Goal: Transaction & Acquisition: Book appointment/travel/reservation

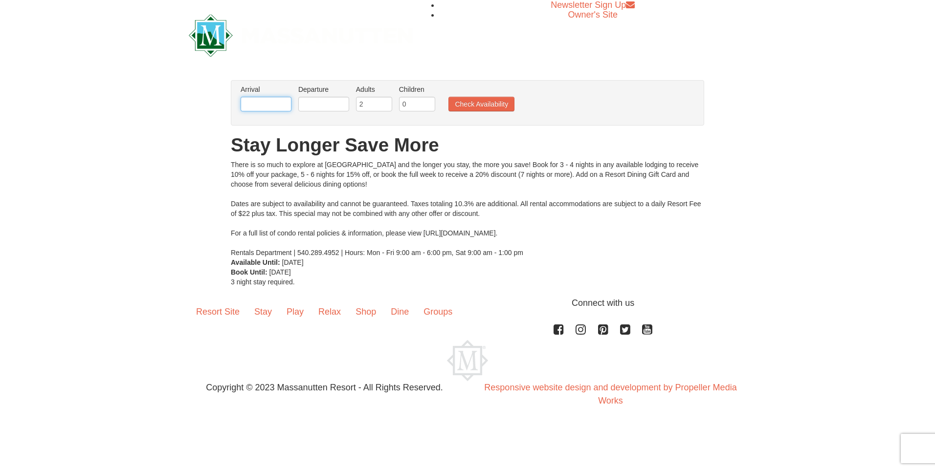
click at [268, 107] on input "text" at bounding box center [266, 104] width 51 height 15
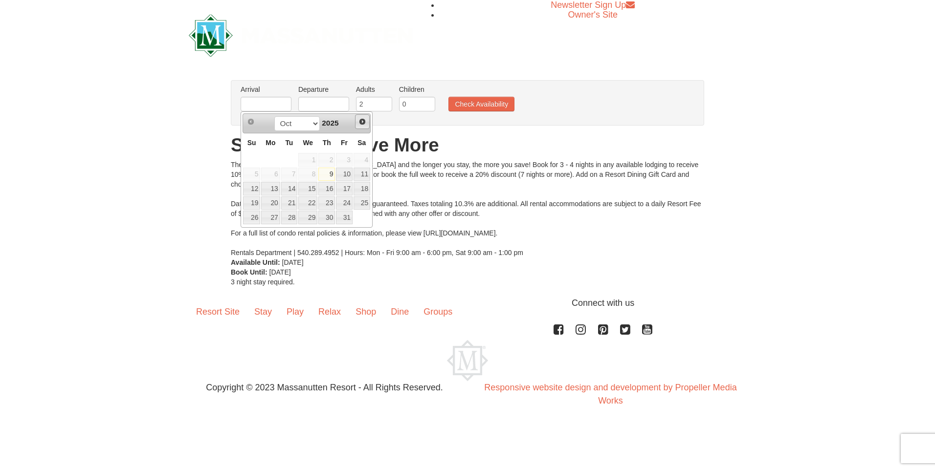
click at [360, 120] on span "Next" at bounding box center [362, 122] width 8 height 8
click at [326, 204] on link "25" at bounding box center [326, 204] width 17 height 14
type input "[DATE]"
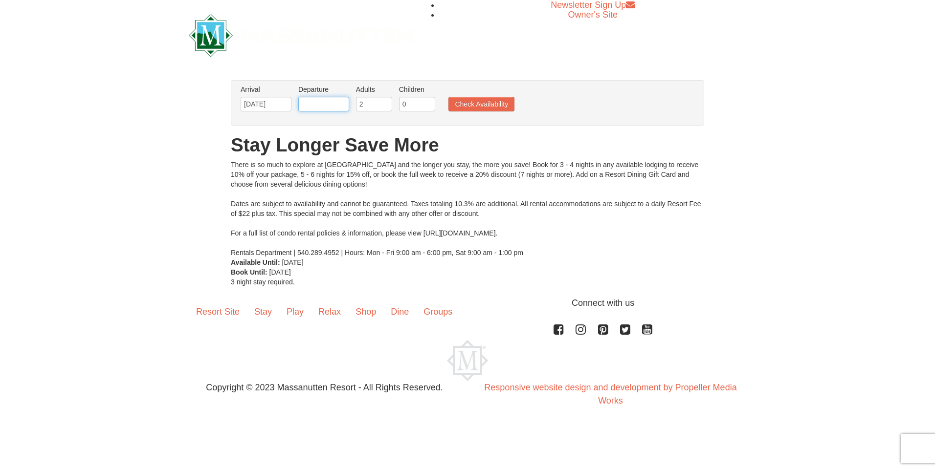
click at [325, 111] on body "Browser Not Supported We notice you are using a browser which will not provide …" at bounding box center [467, 213] width 935 height 426
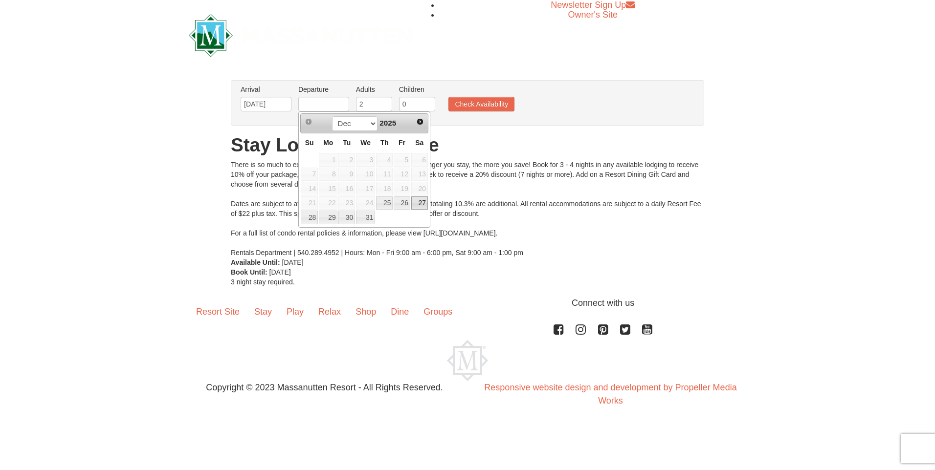
click at [426, 206] on link "27" at bounding box center [419, 204] width 17 height 14
type input "12/27/2025"
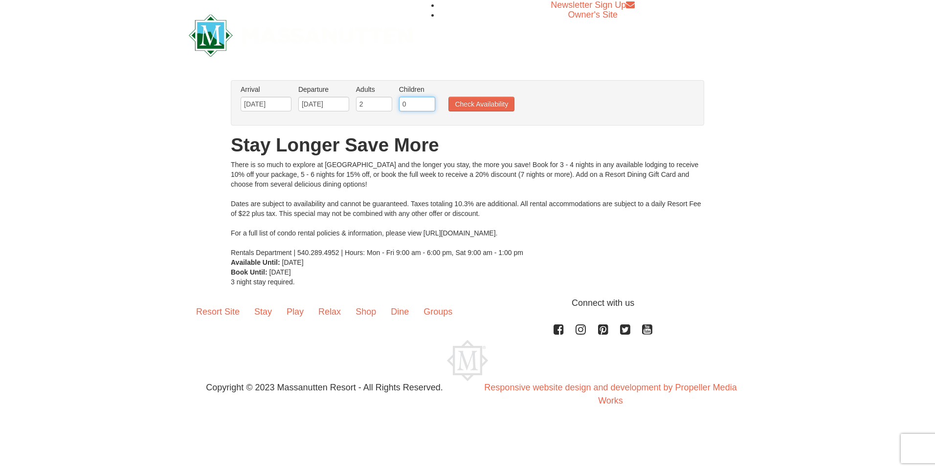
click at [413, 104] on input "0" at bounding box center [417, 104] width 36 height 15
click at [426, 102] on input "1" at bounding box center [417, 104] width 36 height 15
click at [432, 103] on input "1" at bounding box center [417, 104] width 36 height 15
type input "2"
click at [429, 100] on input "2" at bounding box center [417, 104] width 36 height 15
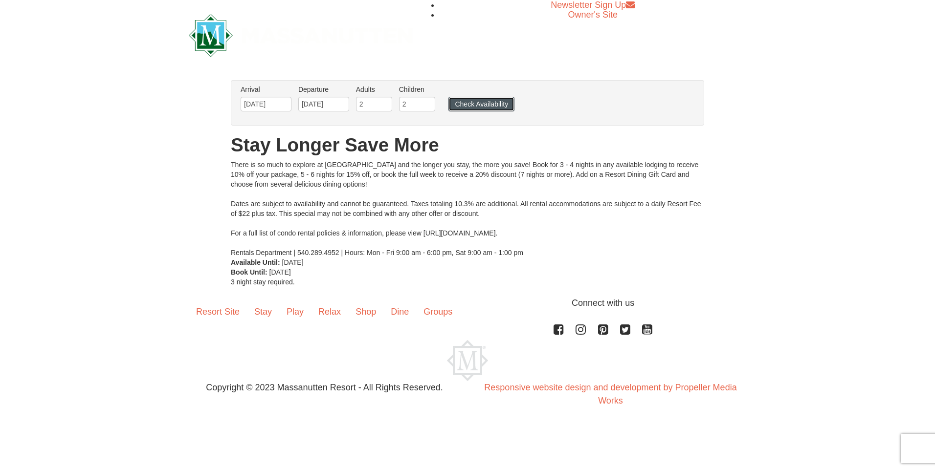
click at [486, 107] on button "Check Availability" at bounding box center [481, 104] width 66 height 15
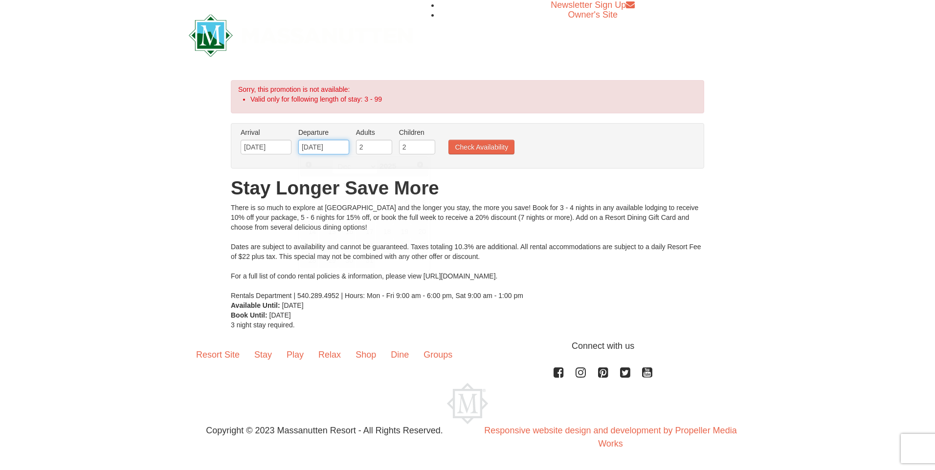
click at [331, 150] on input "12/27/2025" at bounding box center [323, 147] width 51 height 15
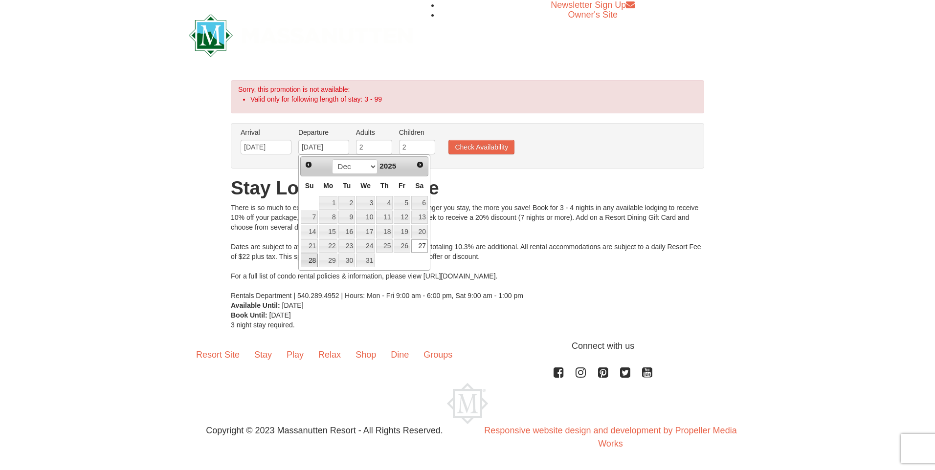
click at [306, 260] on link "28" at bounding box center [309, 261] width 17 height 14
type input "[DATE]"
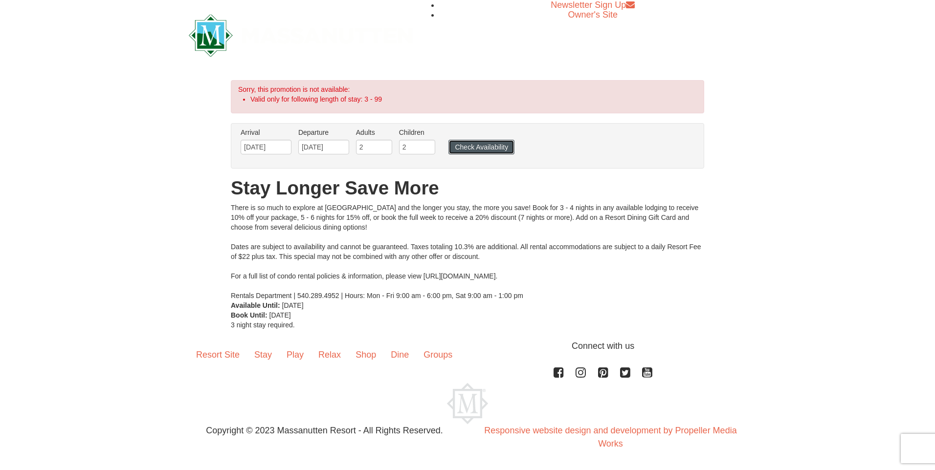
click at [476, 147] on button "Check Availability" at bounding box center [481, 147] width 66 height 15
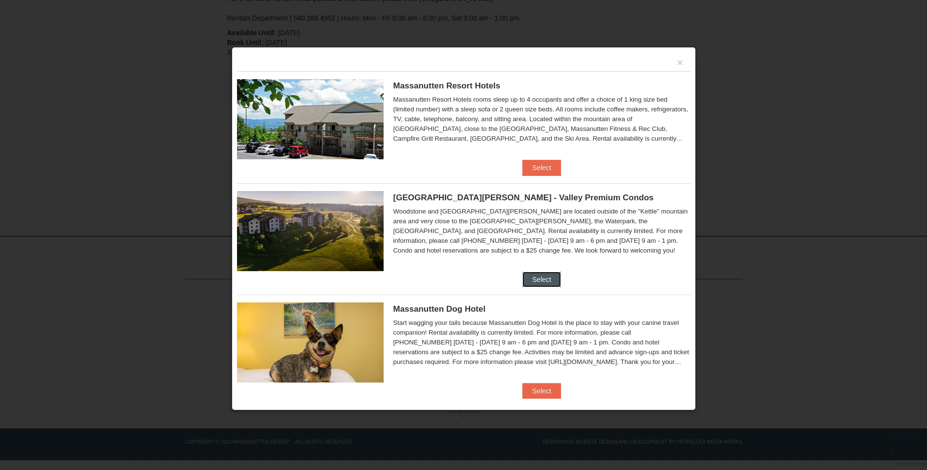
click at [533, 284] on button "Select" at bounding box center [542, 280] width 39 height 16
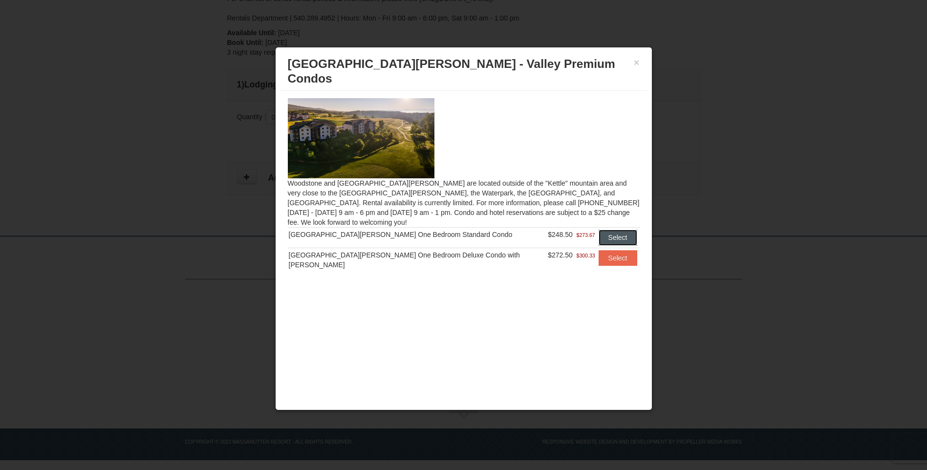
click at [610, 230] on button "Select" at bounding box center [618, 238] width 39 height 16
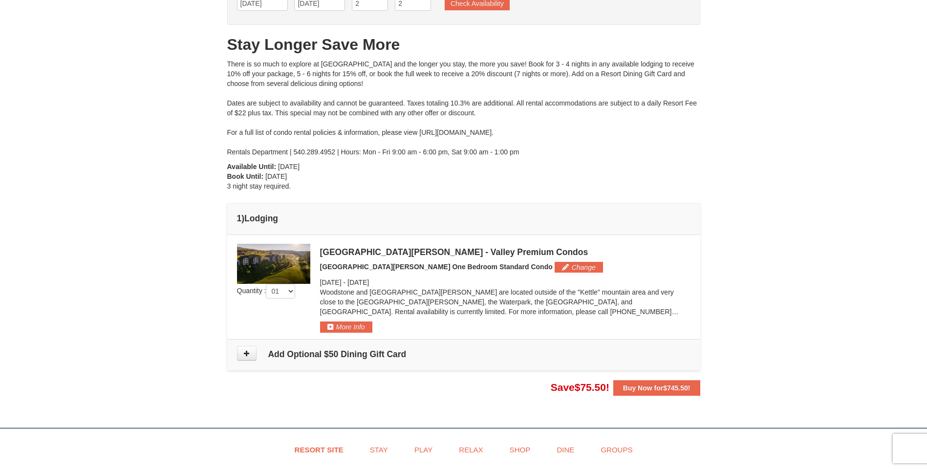
scroll to position [73, 0]
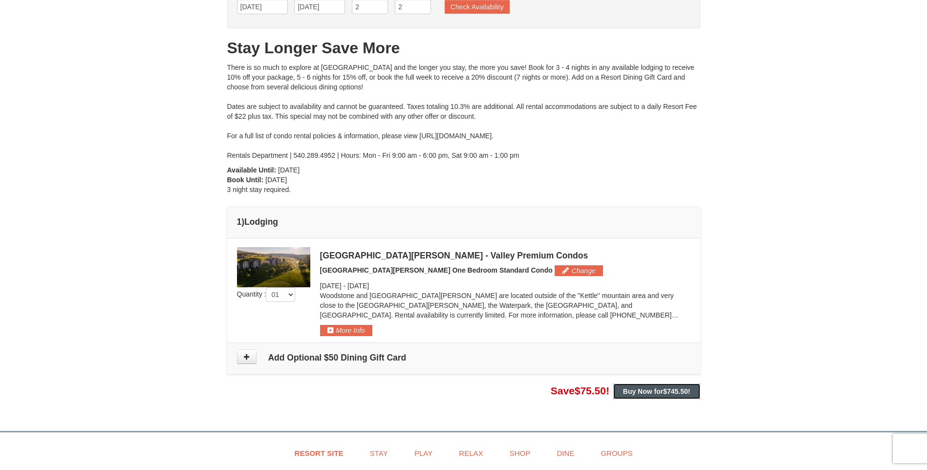
click at [671, 389] on span "$745.50" at bounding box center [675, 392] width 25 height 8
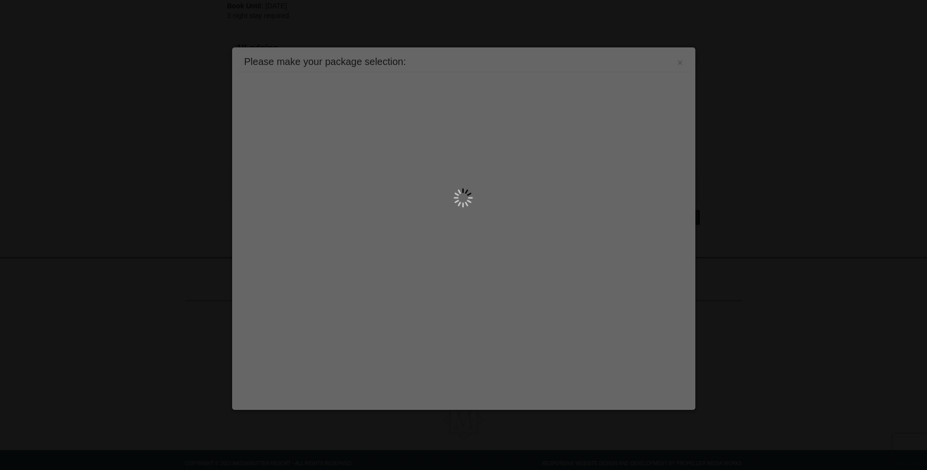
scroll to position [269, 0]
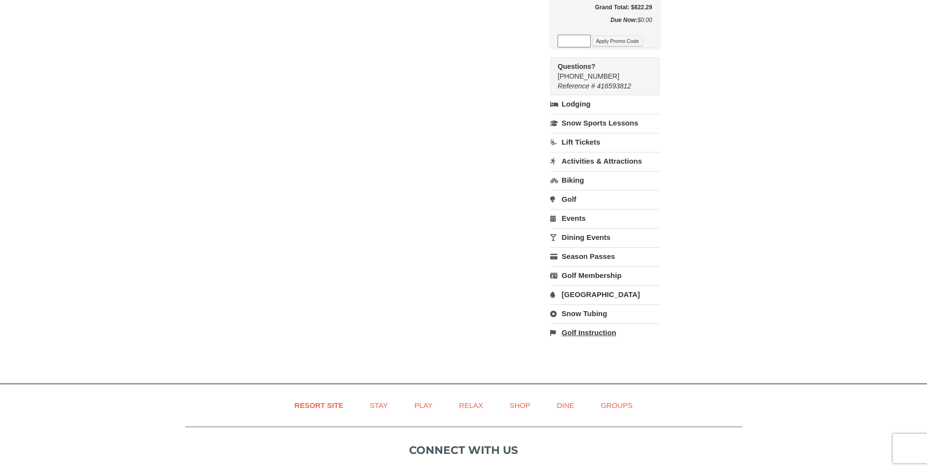
scroll to position [293, 0]
click at [594, 285] on link "Water Park" at bounding box center [604, 294] width 109 height 18
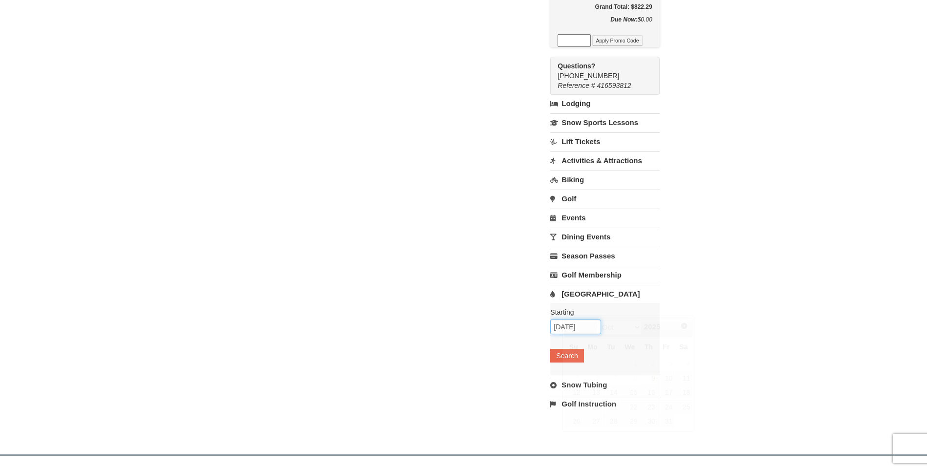
click at [585, 320] on input "10/09/2025" at bounding box center [575, 327] width 51 height 15
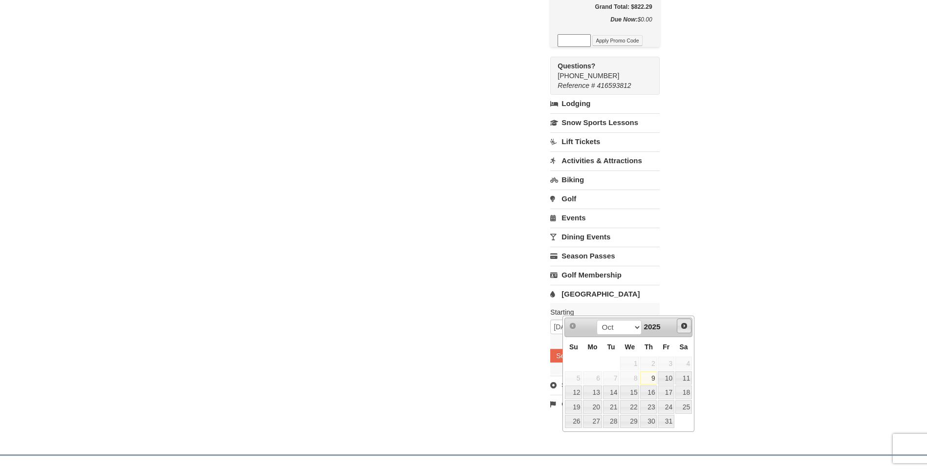
click at [683, 324] on span "Next" at bounding box center [685, 326] width 8 height 8
click at [645, 404] on link "25" at bounding box center [648, 407] width 17 height 14
type input "[DATE]"
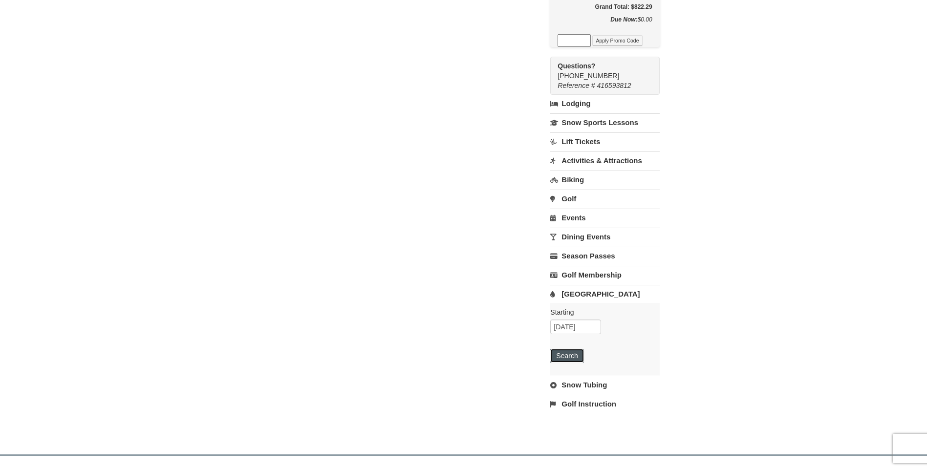
click at [574, 349] on button "Search" at bounding box center [566, 356] width 33 height 14
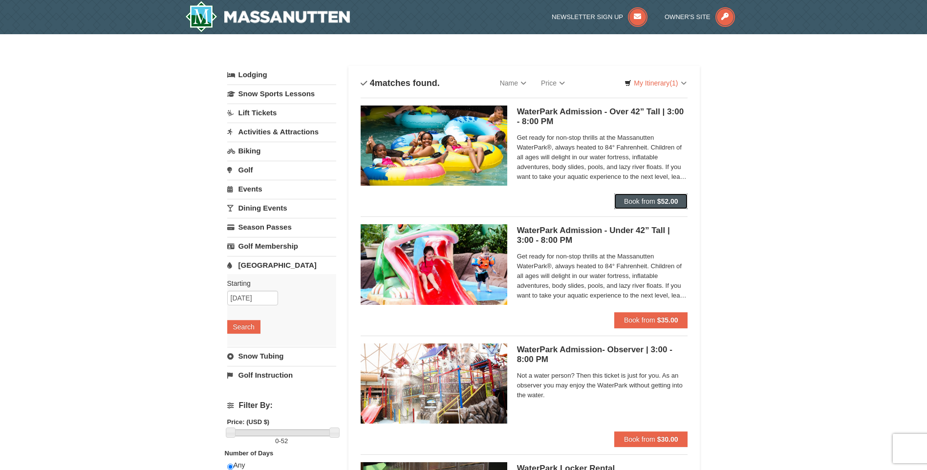
click at [631, 200] on span "Book from" at bounding box center [639, 202] width 31 height 8
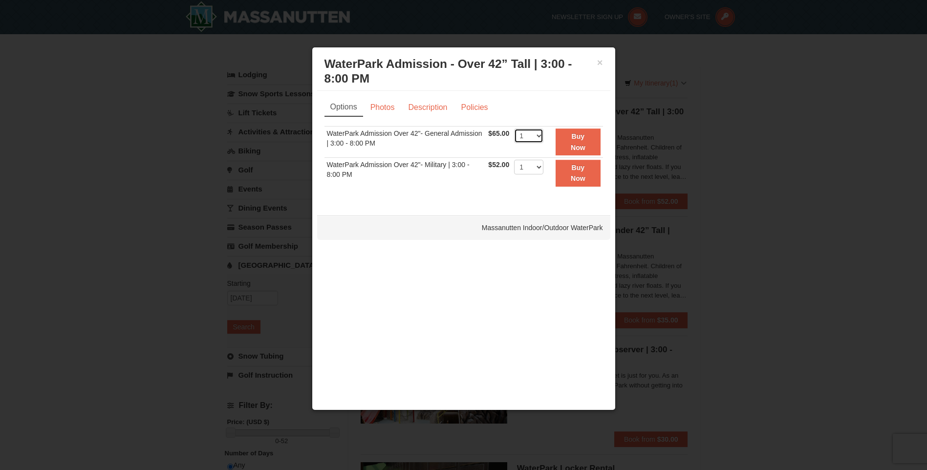
click at [540, 137] on select "1 2 3 4 5 6 7 8 9 10 11 12 13 14 15 16 17 18 19 20" at bounding box center [528, 136] width 29 height 15
select select "4"
click at [514, 129] on select "1 2 3 4 5 6 7 8 9 10 11 12 13 14 15 16 17 18 19 20" at bounding box center [528, 136] width 29 height 15
click at [579, 138] on strong "Buy Now" at bounding box center [578, 141] width 15 height 19
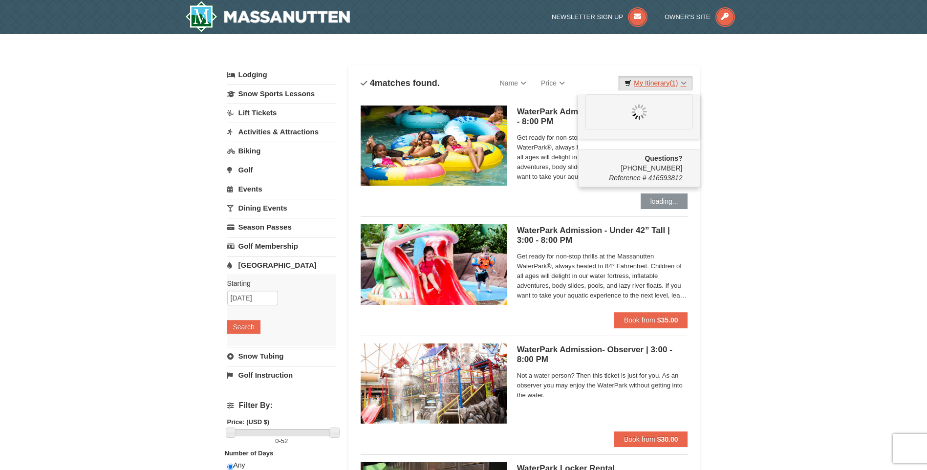
click at [685, 80] on link "My Itinerary (1)" at bounding box center [655, 83] width 74 height 15
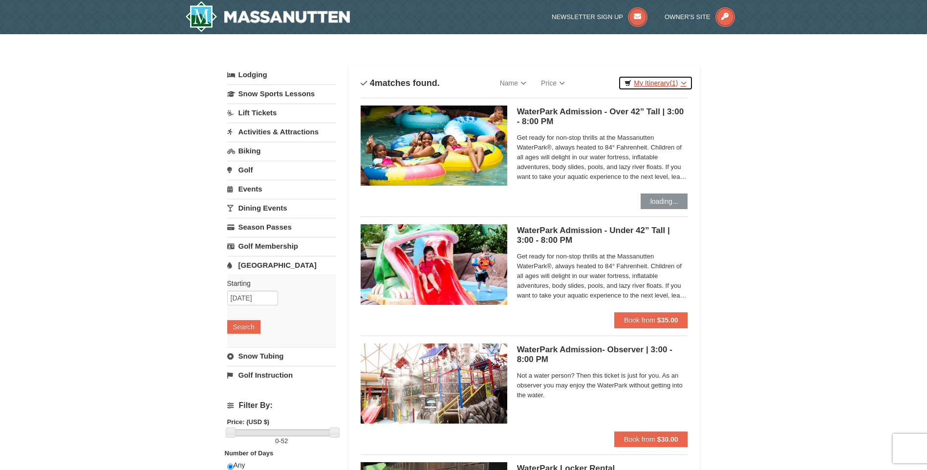
click at [679, 82] on link "My Itinerary (1)" at bounding box center [655, 83] width 74 height 15
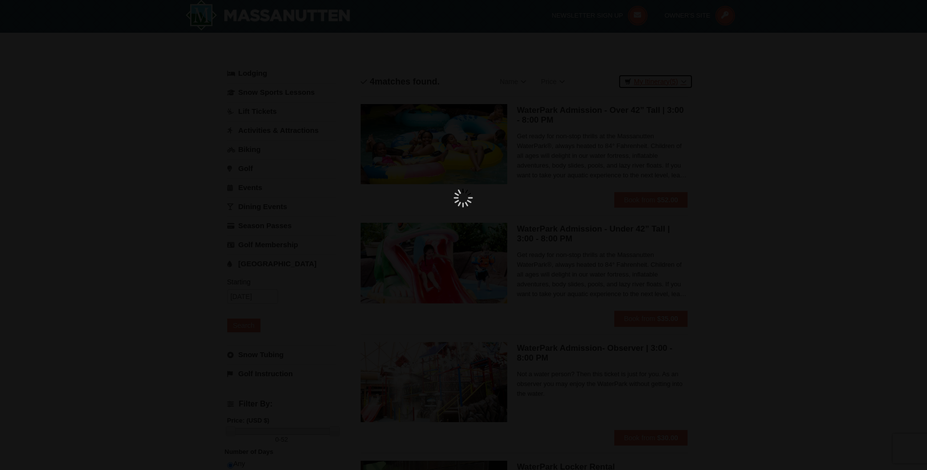
scroll to position [3, 0]
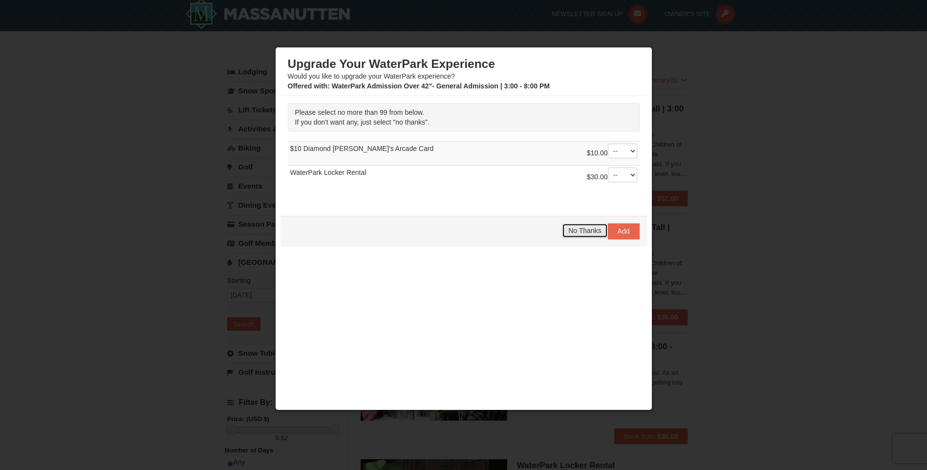
click at [578, 230] on span "No Thanks" at bounding box center [585, 231] width 33 height 8
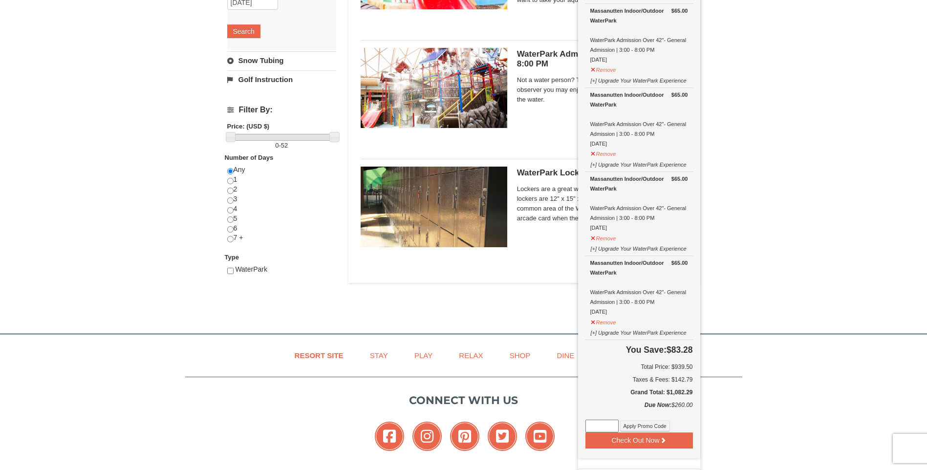
scroll to position [296, 0]
click at [612, 419] on input at bounding box center [602, 425] width 33 height 13
type input "godukes25"
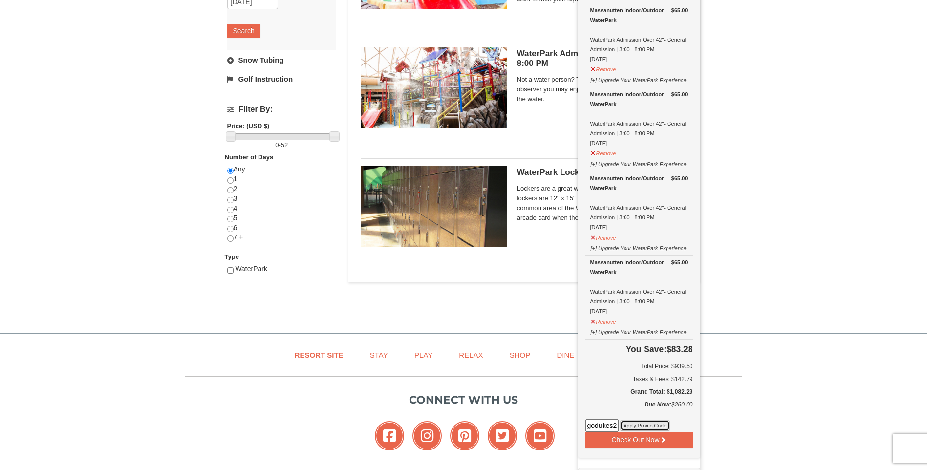
click at [629, 420] on button "Apply Promo Code" at bounding box center [645, 425] width 50 height 11
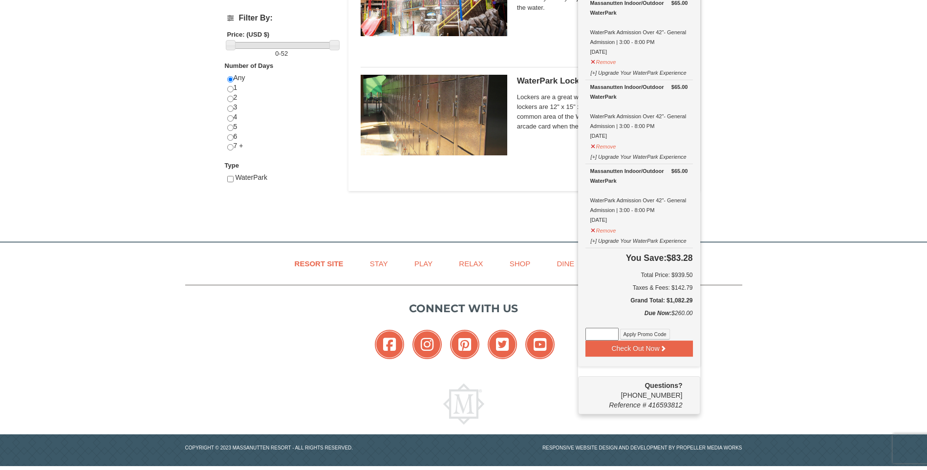
scroll to position [394, 0]
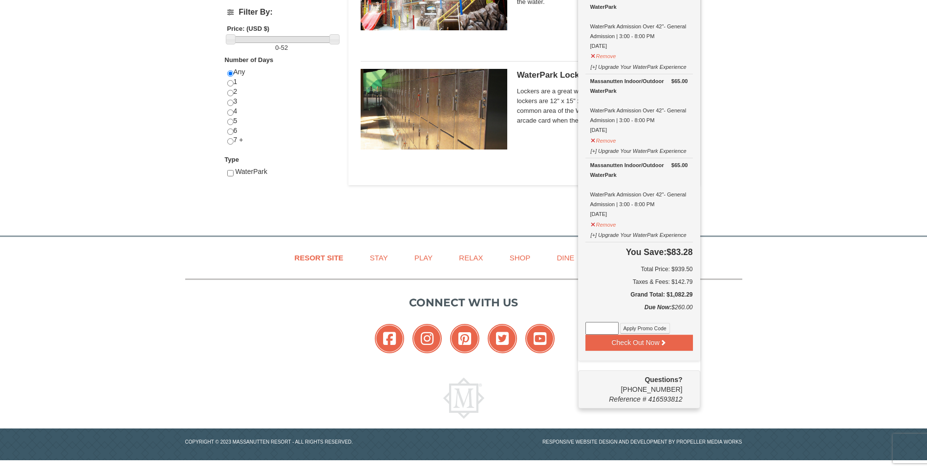
drag, startPoint x: 615, startPoint y: 310, endPoint x: 599, endPoint y: 312, distance: 15.8
click at [615, 322] on input at bounding box center [602, 328] width 33 height 13
type input "godukes25"
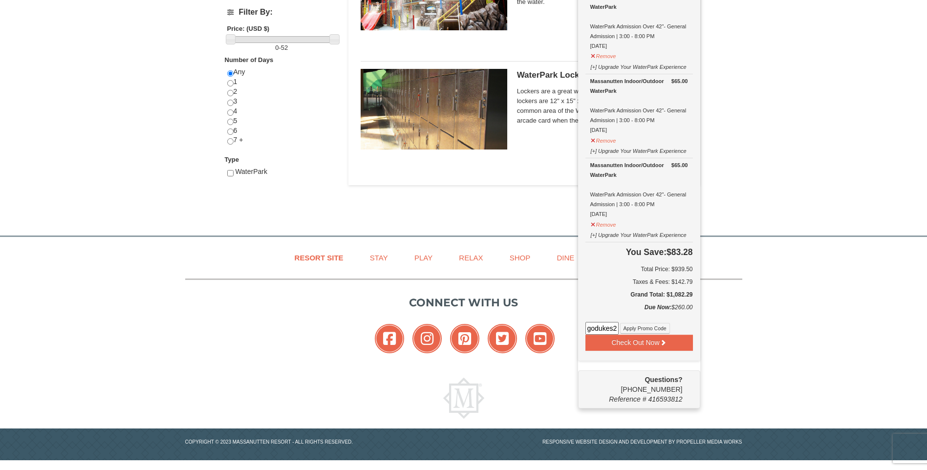
click at [801, 336] on div "Resort Site Stay Play Relax Shop Dine Groups Connect with us Facebook Instagram…" at bounding box center [463, 348] width 927 height 223
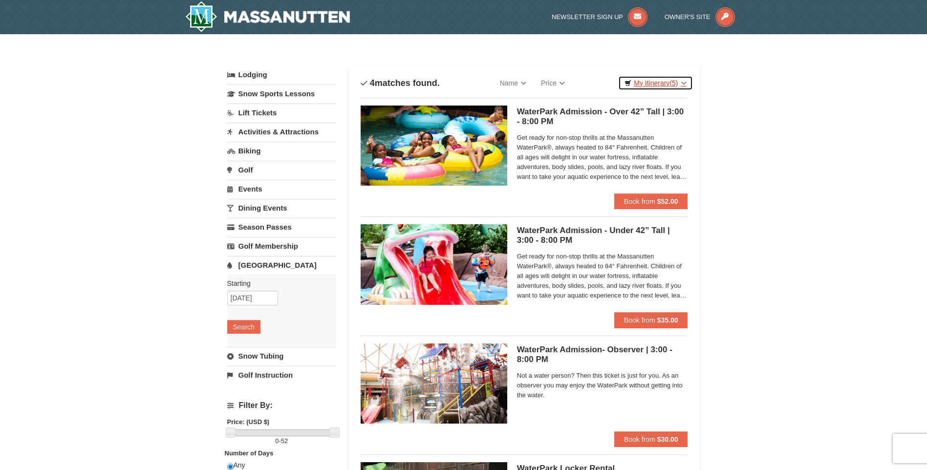
click at [685, 86] on link "My Itinerary (5)" at bounding box center [655, 83] width 74 height 15
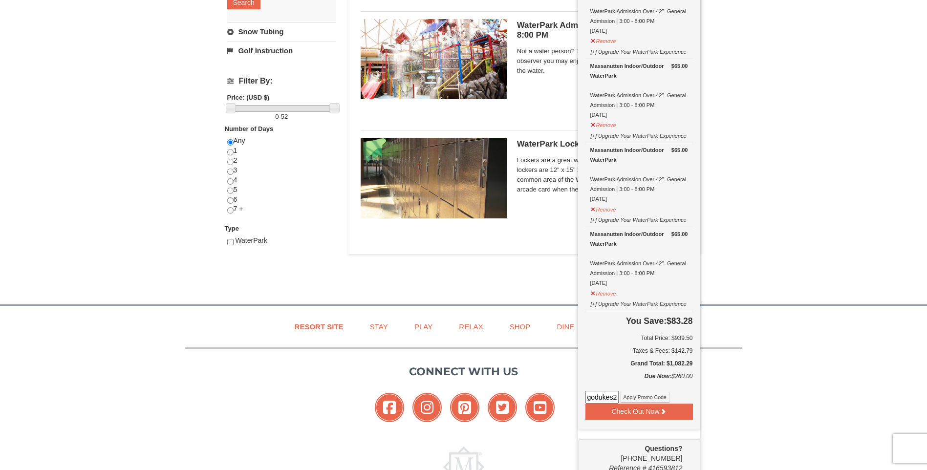
scroll to position [342, 0]
